Goal: Task Accomplishment & Management: Manage account settings

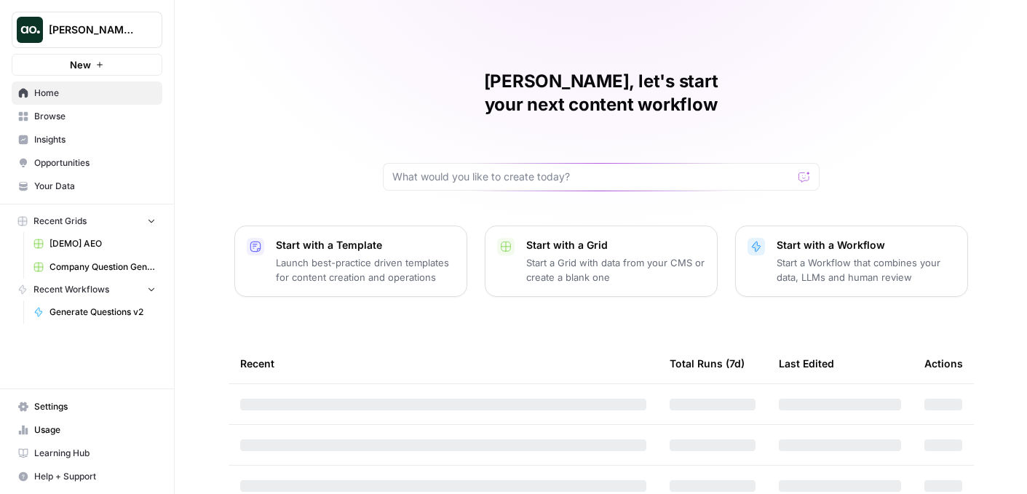
click at [93, 34] on span "[PERSON_NAME] Test" at bounding box center [93, 30] width 88 height 15
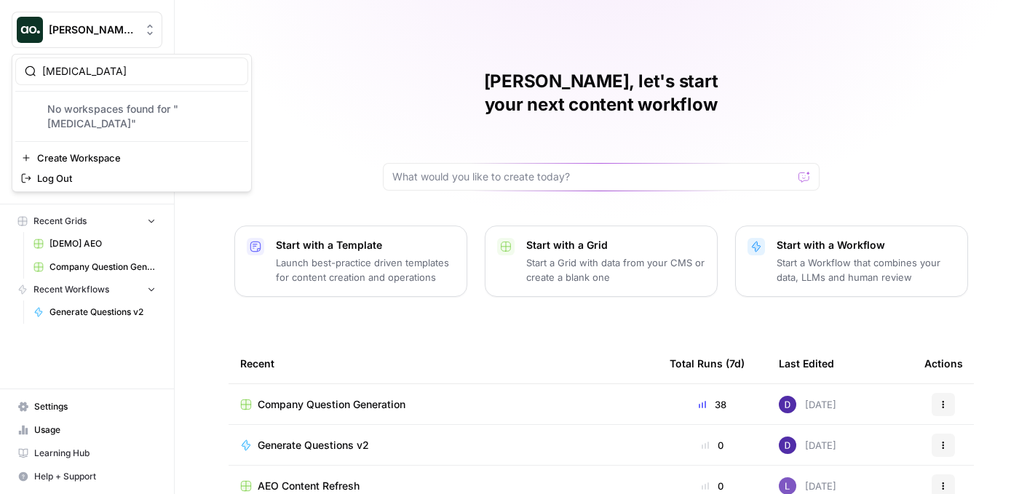
type input "t"
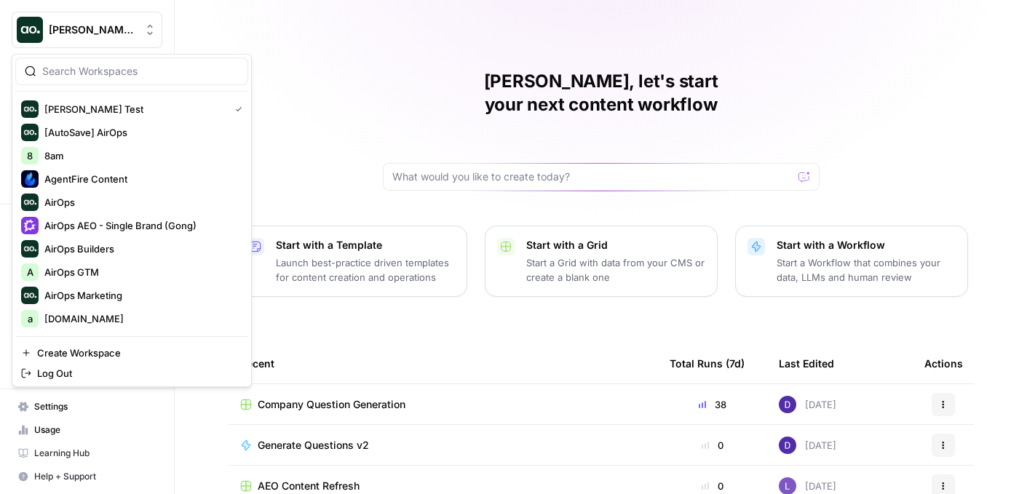
click at [220, 25] on div "Caroline, let's start your next content workflow Start with a Template Launch b…" at bounding box center [601, 346] width 852 height 693
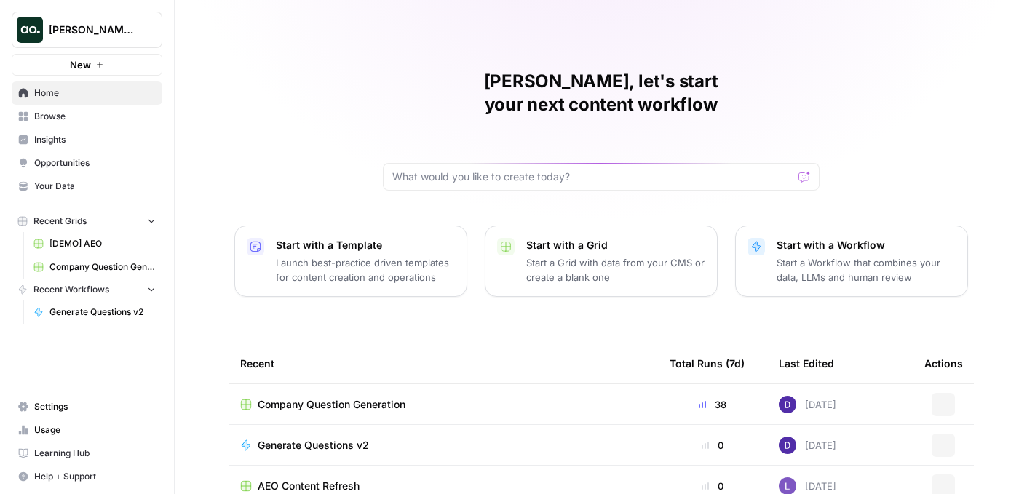
click at [106, 32] on span "[PERSON_NAME] Test" at bounding box center [93, 30] width 88 height 15
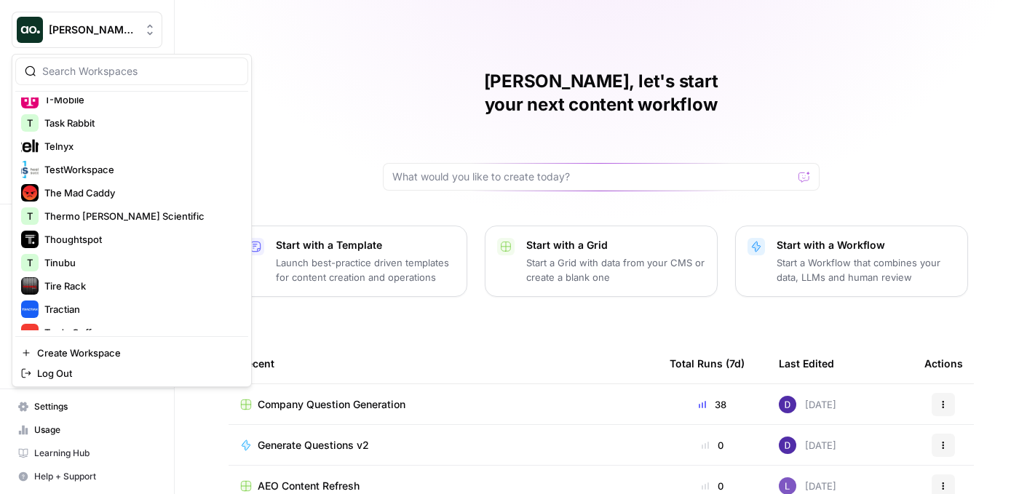
scroll to position [3409, 0]
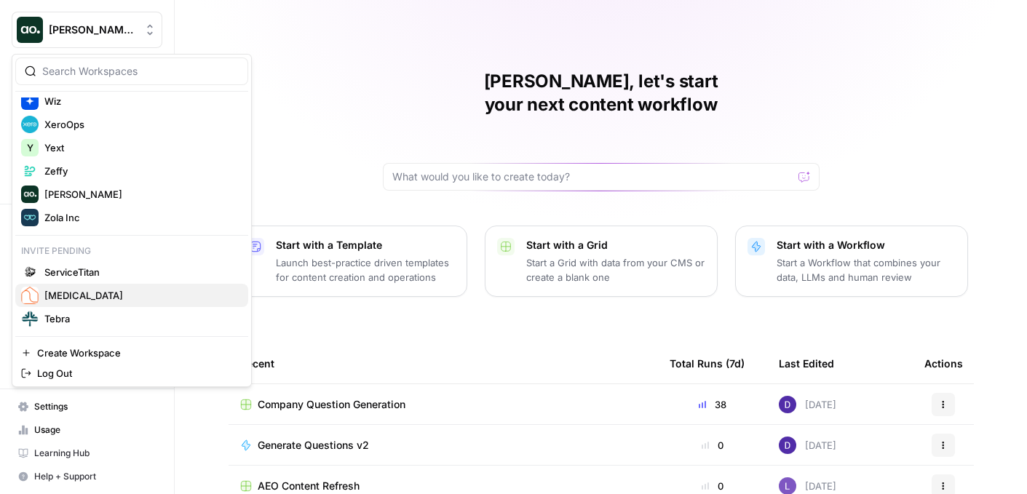
click at [73, 294] on span "[MEDICAL_DATA]" at bounding box center [140, 295] width 192 height 15
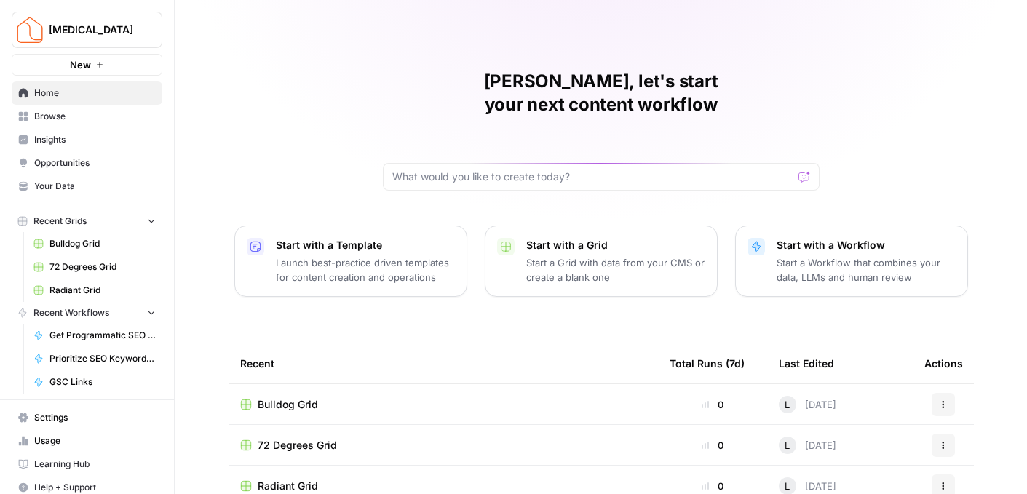
click at [35, 36] on img "Workspace: T3" at bounding box center [30, 30] width 26 height 26
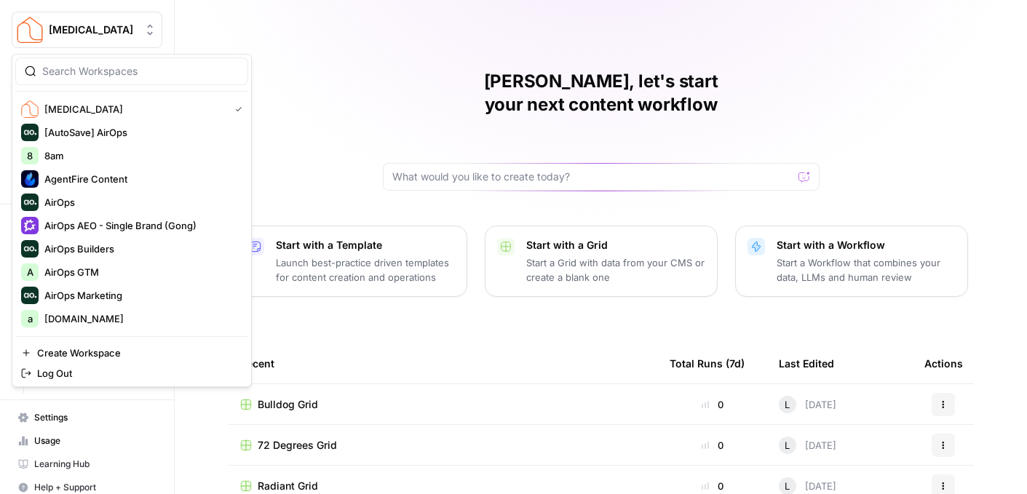
click at [252, 24] on div "[PERSON_NAME], let's start your next content workflow Start with a Template Lau…" at bounding box center [601, 346] width 852 height 693
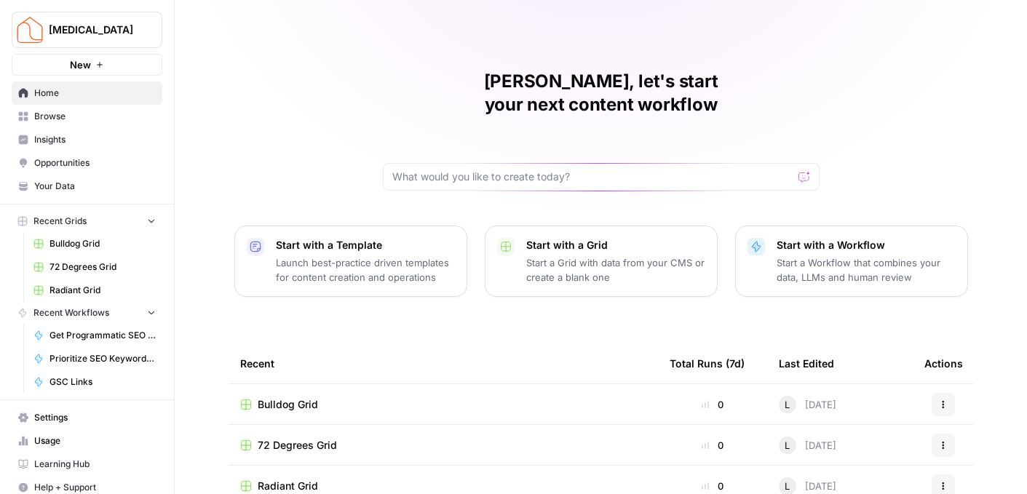
click at [76, 181] on span "Your Data" at bounding box center [95, 186] width 122 height 13
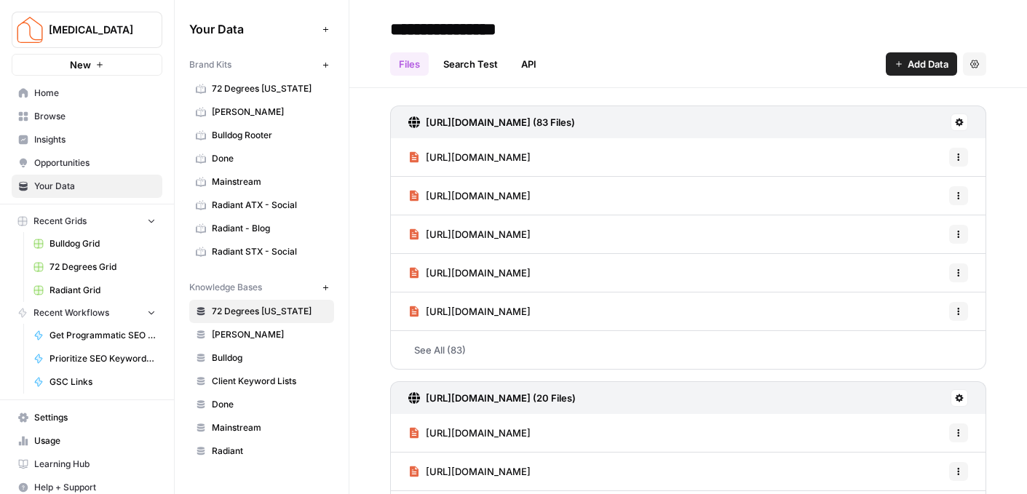
scroll to position [11, 0]
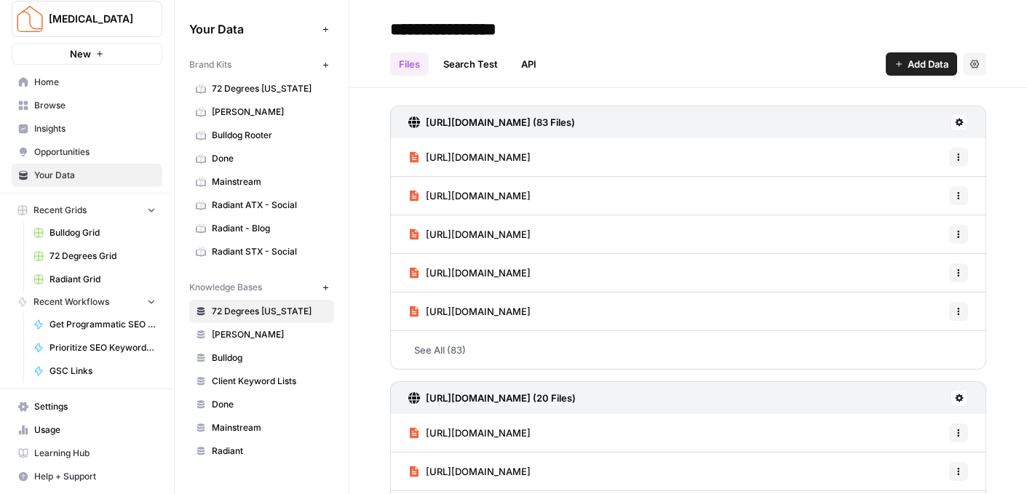
click at [58, 395] on link "Settings" at bounding box center [87, 406] width 151 height 23
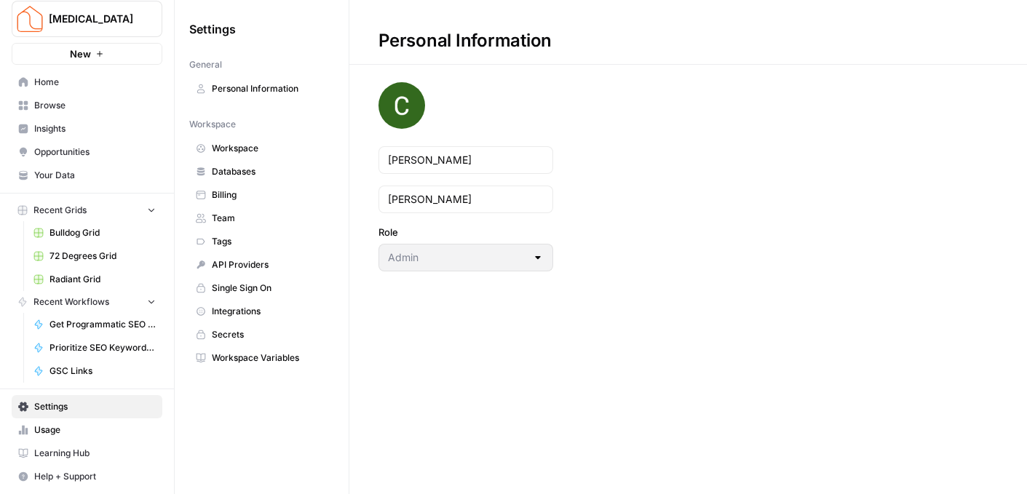
click at [265, 145] on span "Workspace" at bounding box center [270, 148] width 116 height 13
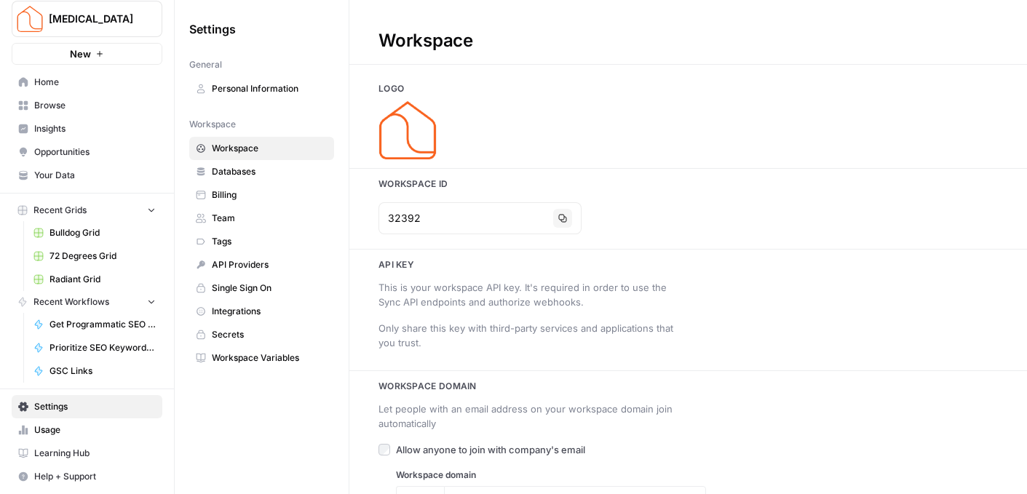
type input "[DOMAIN_NAME]"
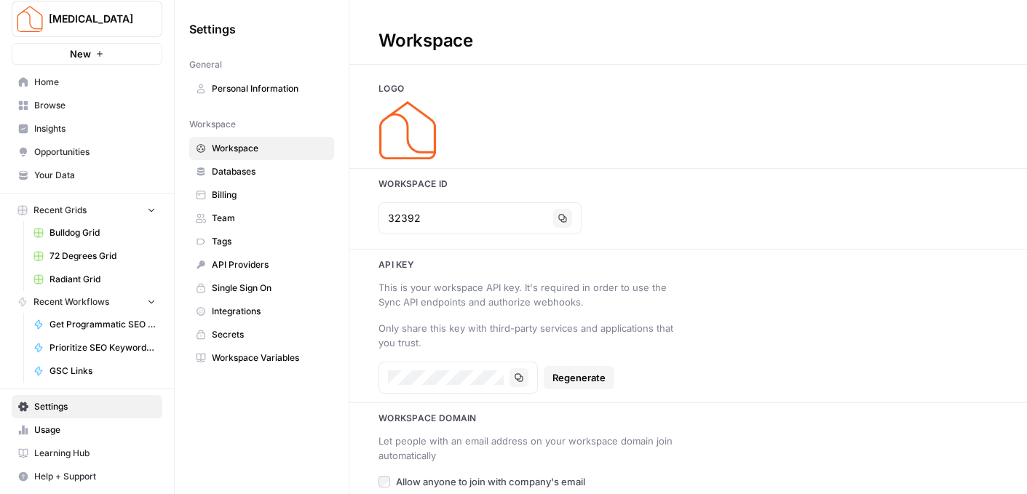
drag, startPoint x: 416, startPoint y: 138, endPoint x: 689, endPoint y: 5, distance: 304.1
click at [0, 0] on div "[MEDICAL_DATA] New Home Browse Insights Opportunities Your Data Recent Grids Bu…" at bounding box center [513, 247] width 1027 height 494
